Goal: Information Seeking & Learning: Learn about a topic

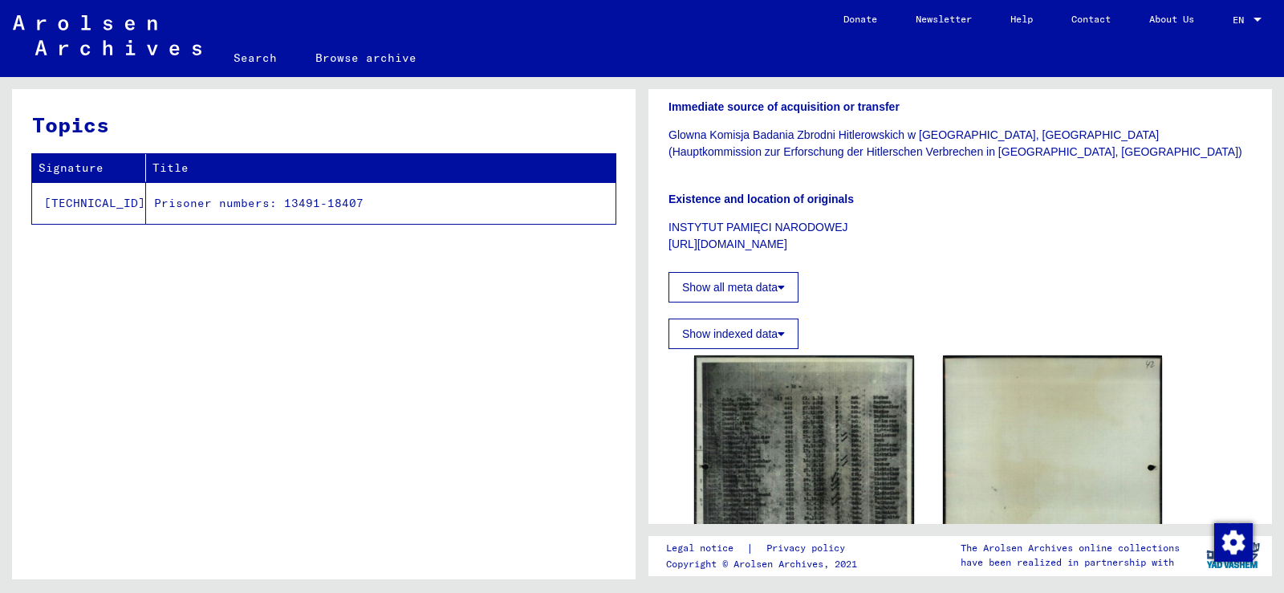
scroll to position [241, 0]
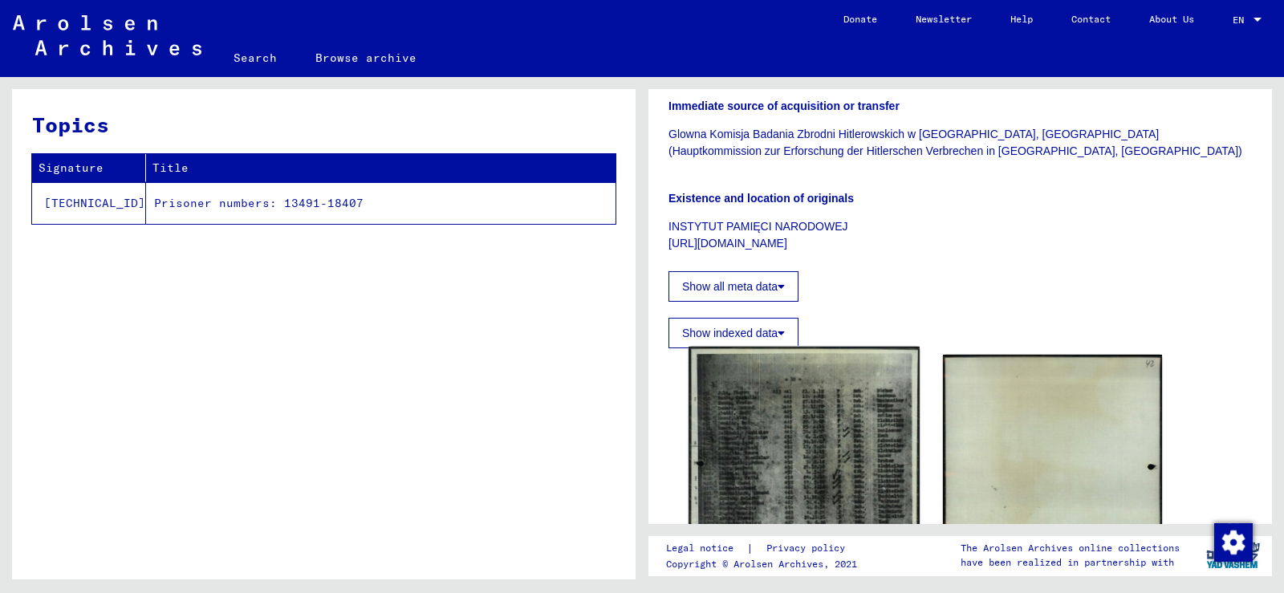
click at [789, 399] on img at bounding box center [803, 510] width 230 height 326
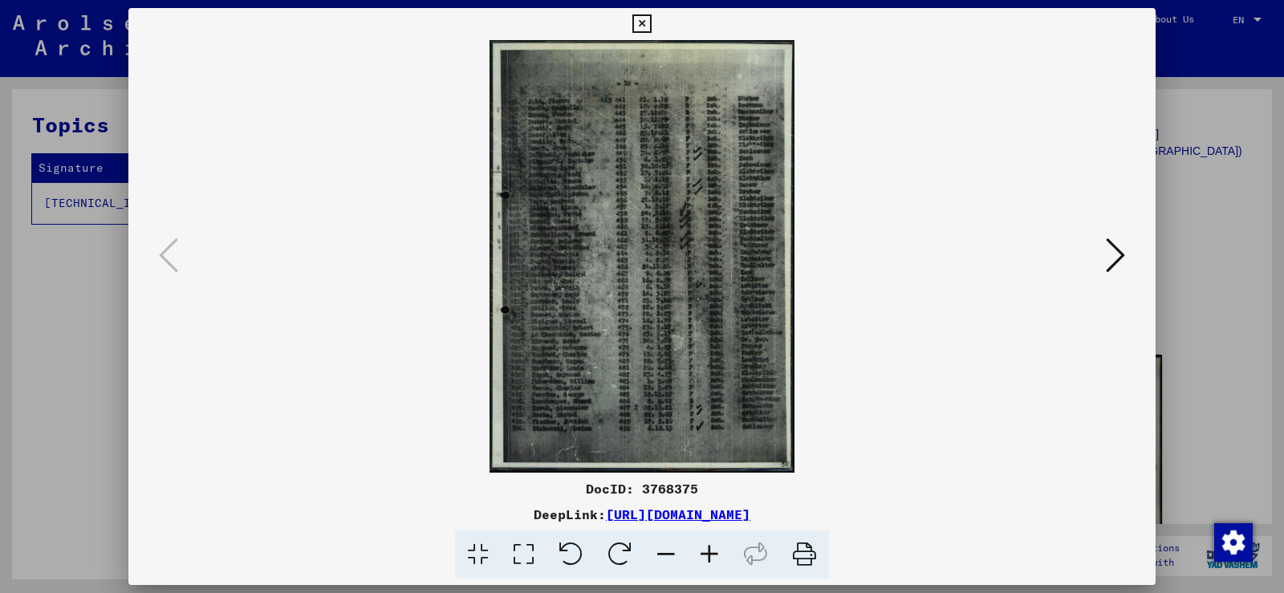
click at [714, 550] on icon at bounding box center [709, 554] width 43 height 49
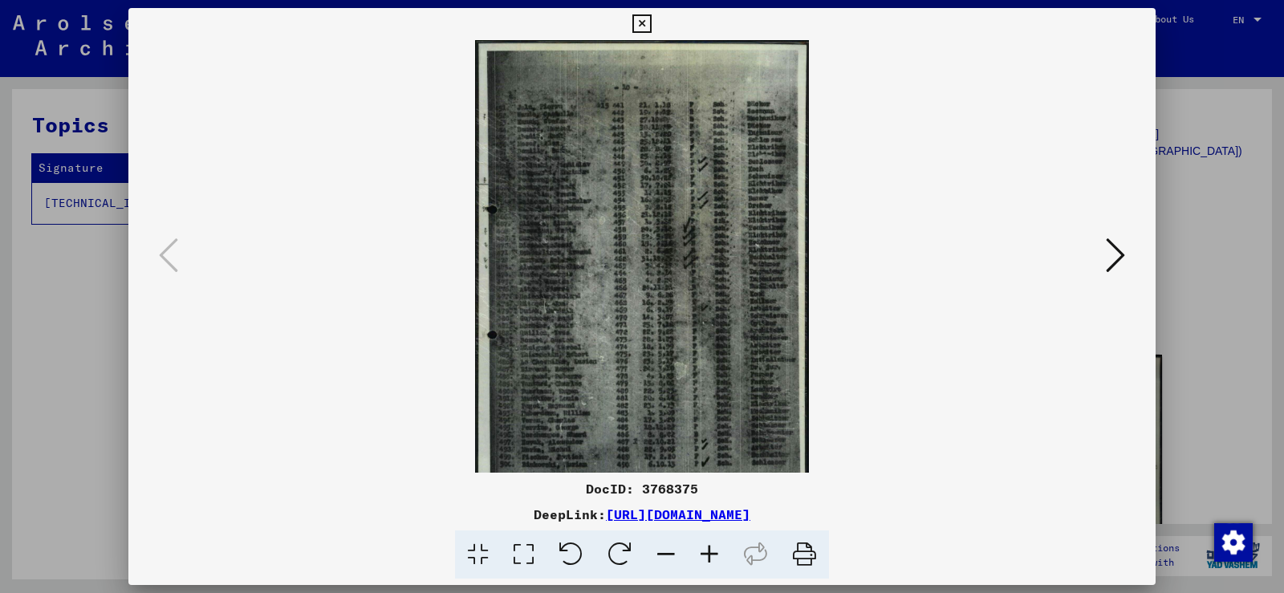
click at [714, 550] on icon at bounding box center [709, 554] width 43 height 49
click at [721, 553] on icon at bounding box center [709, 554] width 43 height 49
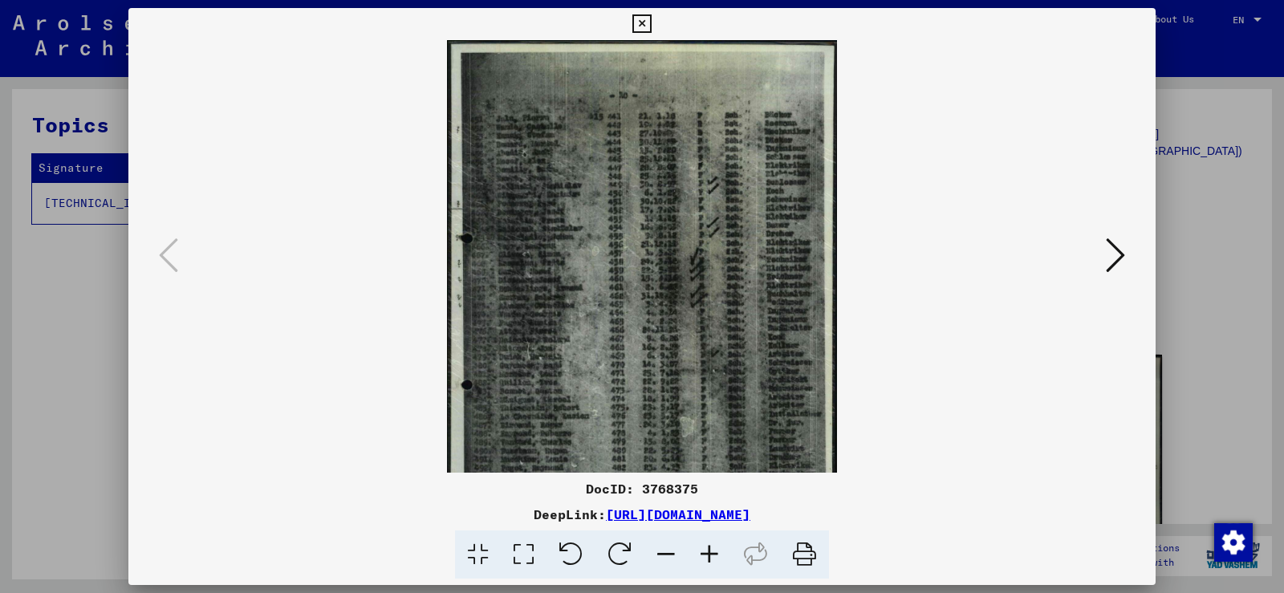
click at [728, 555] on icon at bounding box center [709, 554] width 43 height 49
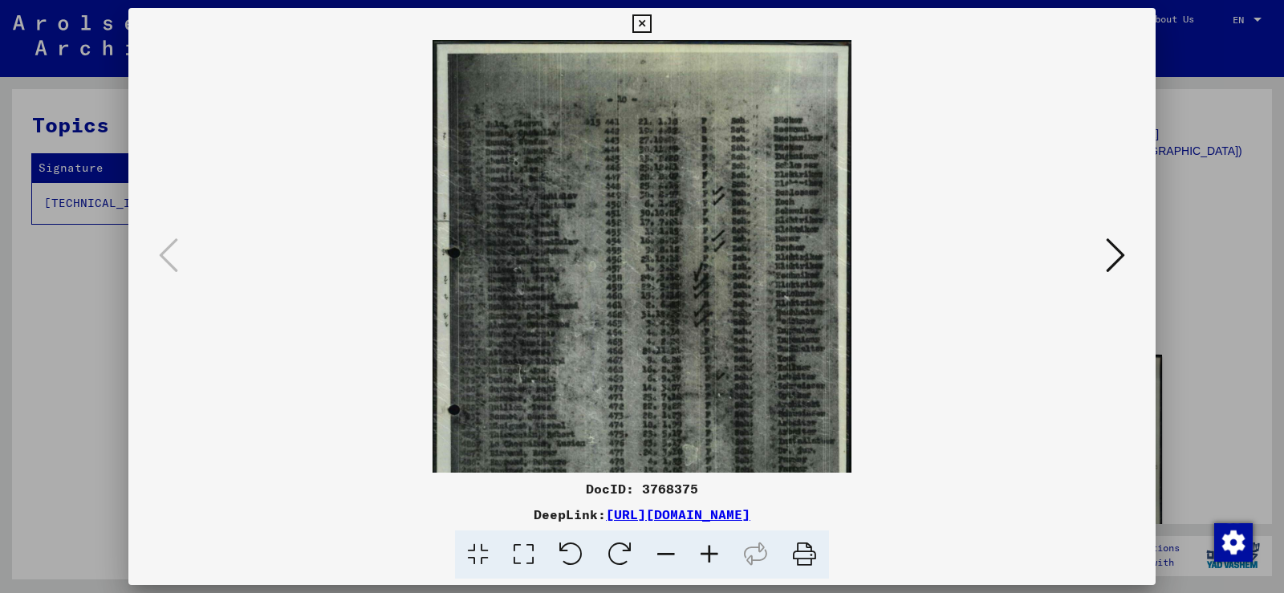
click at [728, 555] on icon at bounding box center [709, 554] width 43 height 49
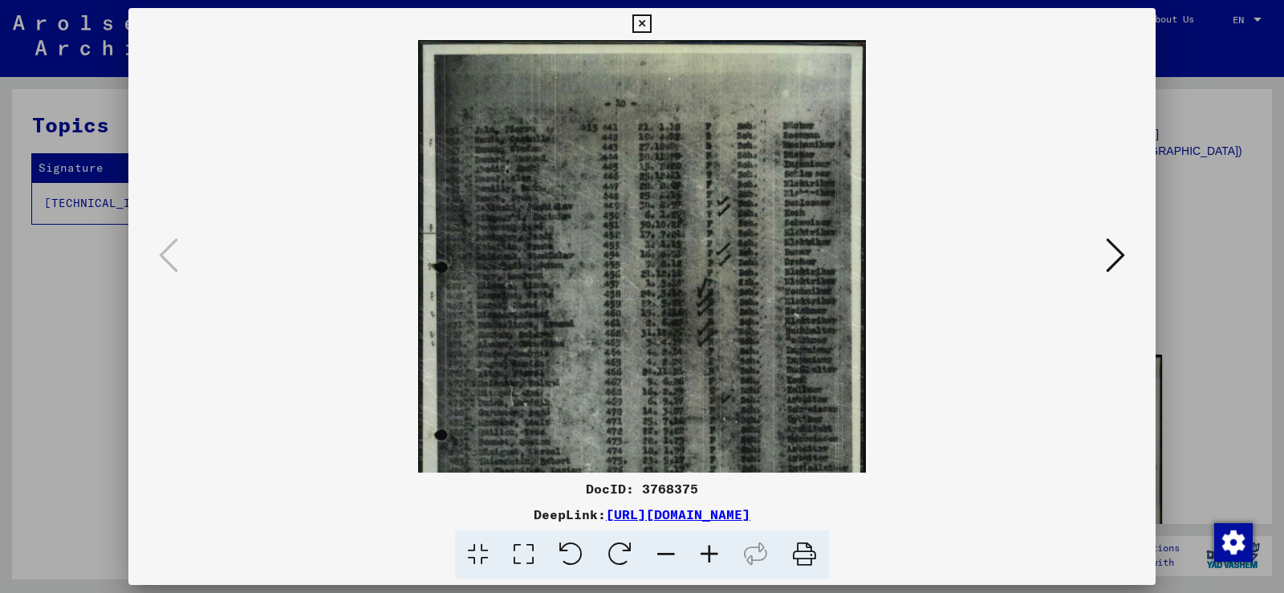
click at [728, 555] on icon at bounding box center [709, 554] width 43 height 49
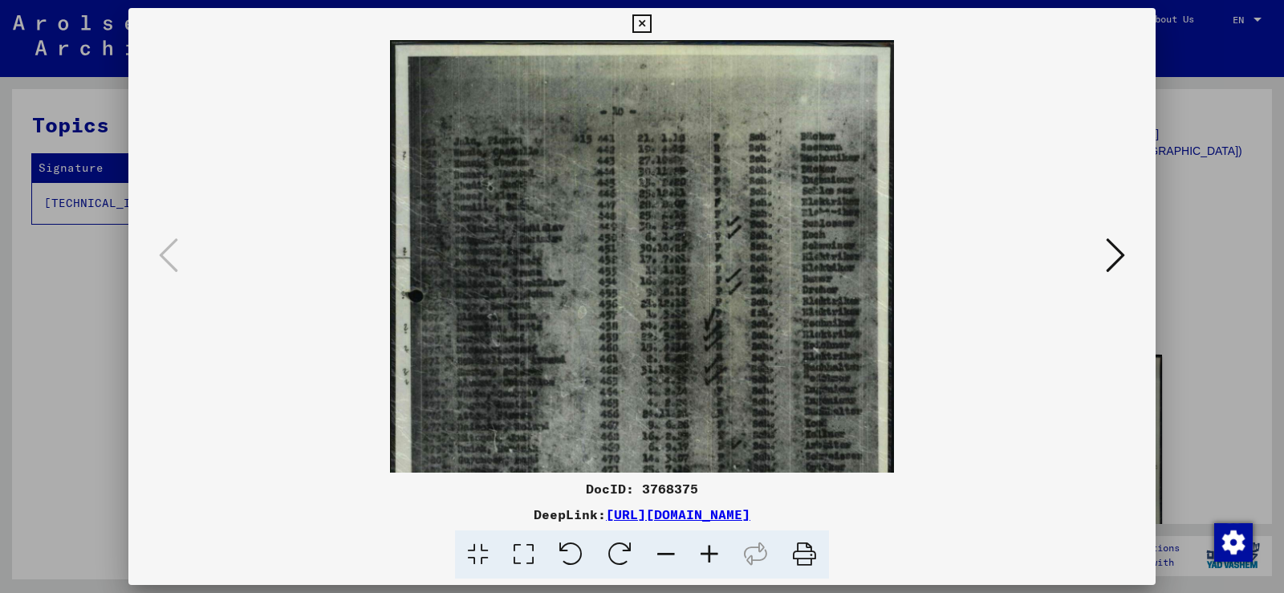
click at [728, 555] on icon at bounding box center [709, 554] width 43 height 49
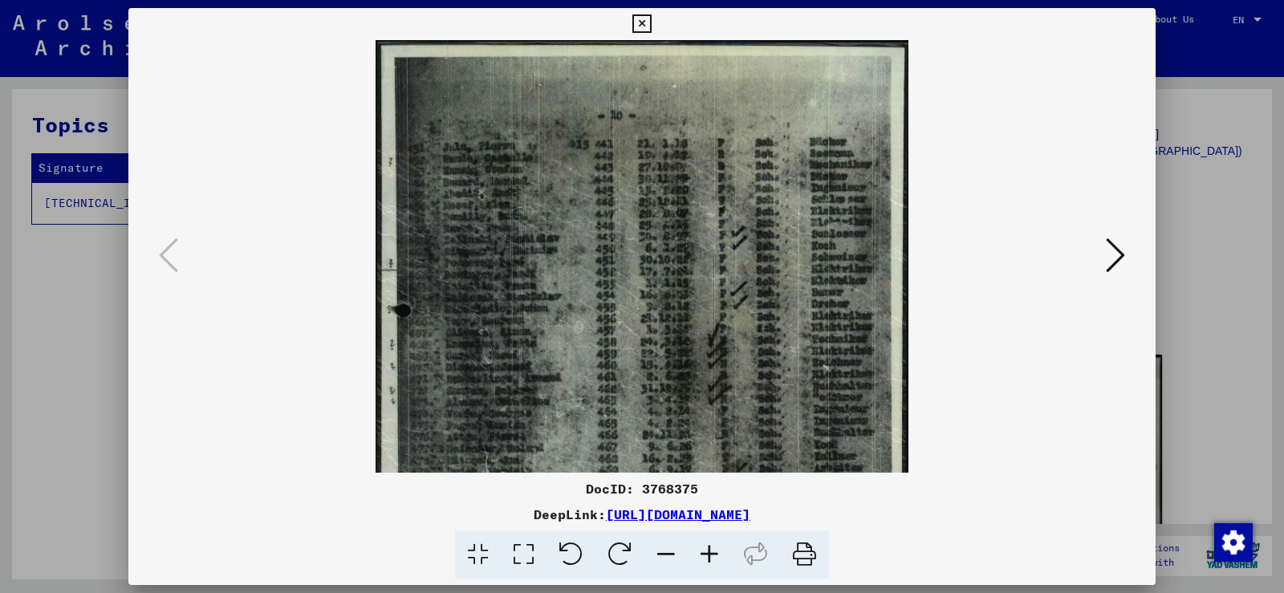
click at [728, 555] on icon at bounding box center [709, 554] width 43 height 49
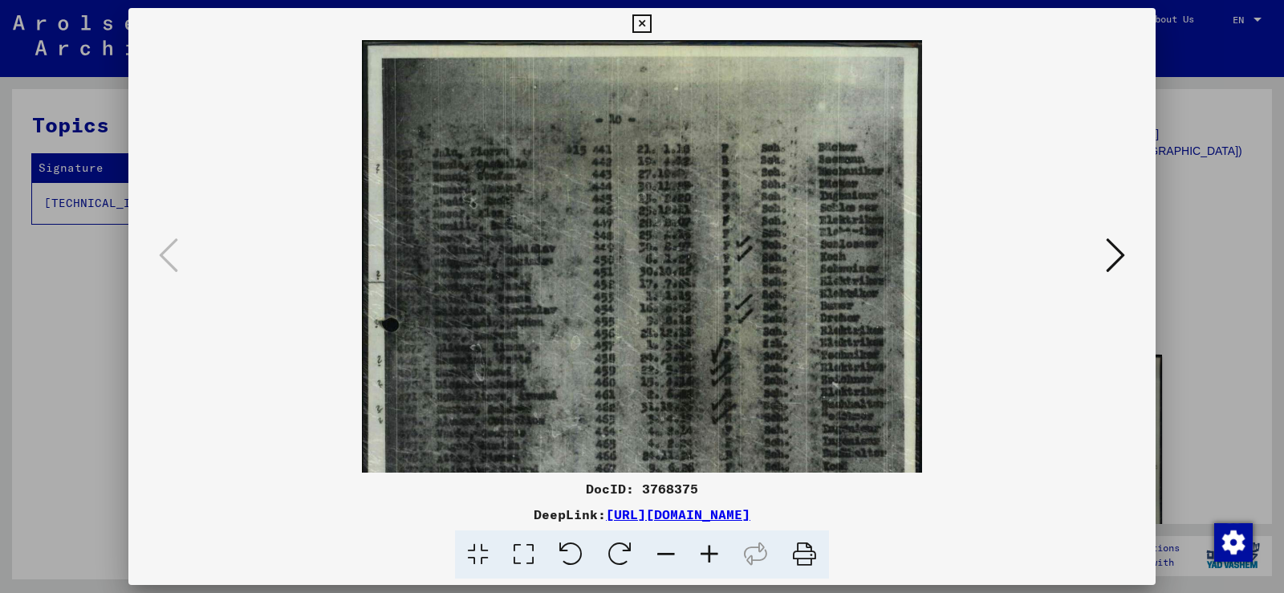
click at [728, 555] on icon at bounding box center [709, 554] width 43 height 49
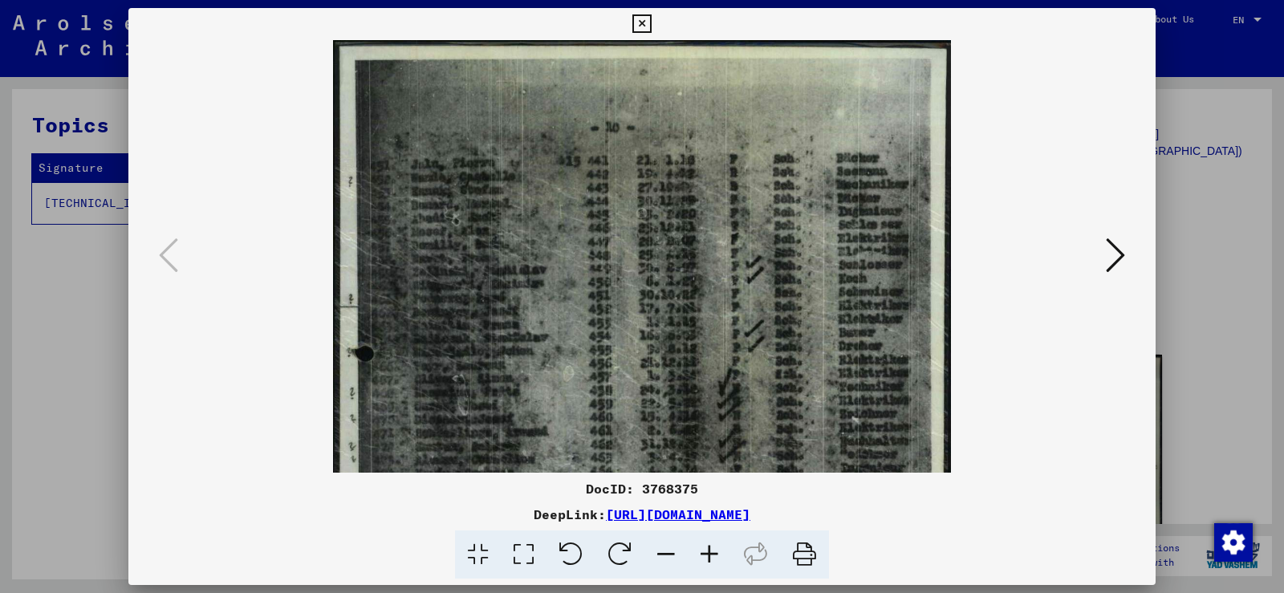
click at [728, 555] on icon at bounding box center [709, 554] width 43 height 49
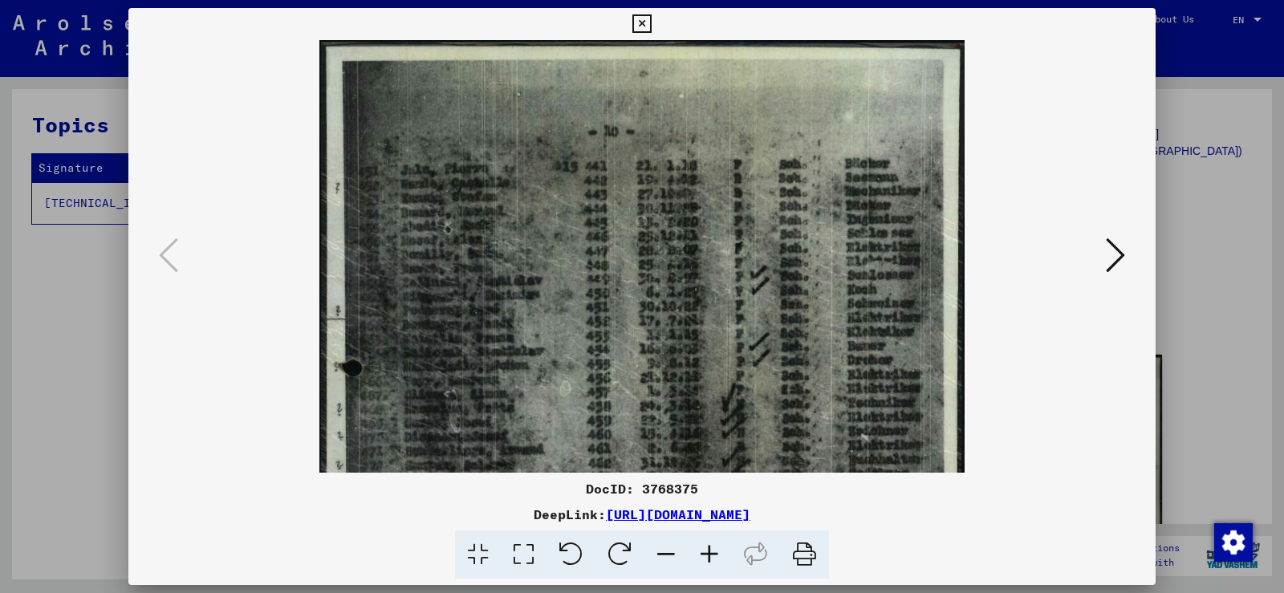
click at [728, 555] on icon at bounding box center [709, 554] width 43 height 49
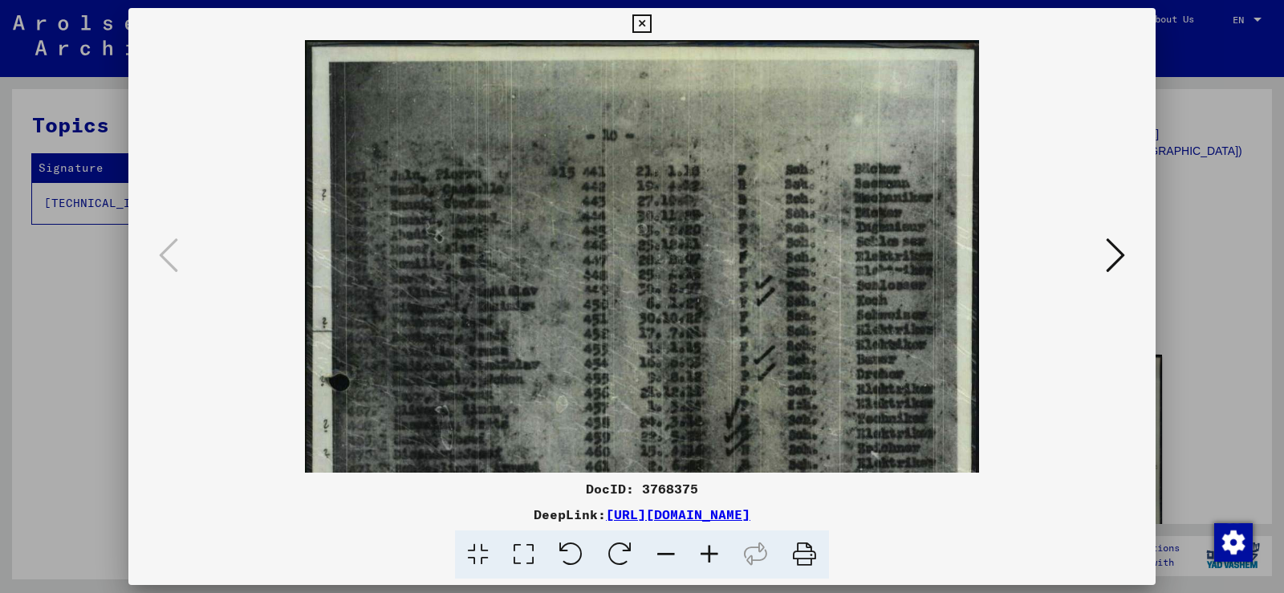
click at [728, 555] on icon at bounding box center [709, 554] width 43 height 49
click at [730, 555] on span at bounding box center [642, 554] width 374 height 49
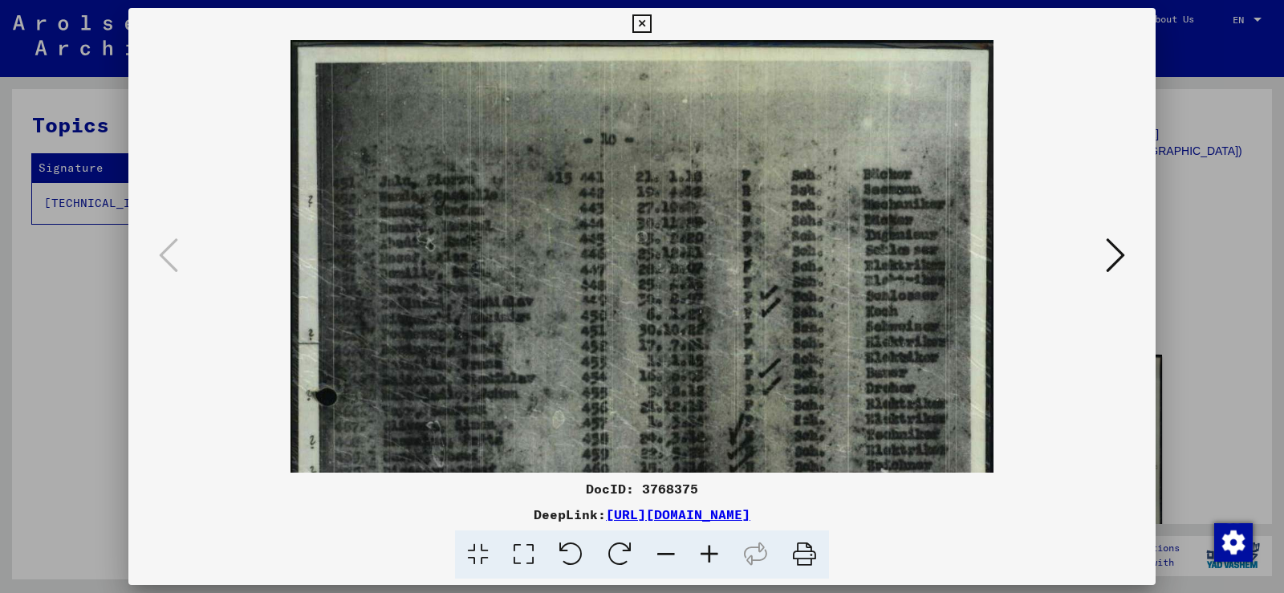
click at [731, 555] on icon at bounding box center [755, 554] width 49 height 49
